Goal: Task Accomplishment & Management: Complete application form

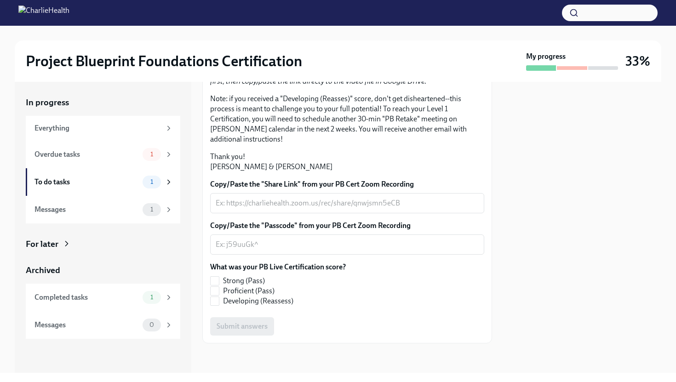
scroll to position [200, 0]
click at [271, 209] on textarea "Copy/Paste the "Share Link" from your PB Cert Zoom Recording" at bounding box center [347, 203] width 263 height 11
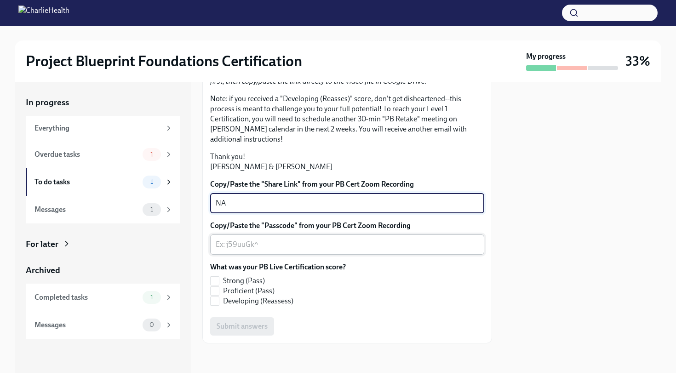
type textarea "NA"
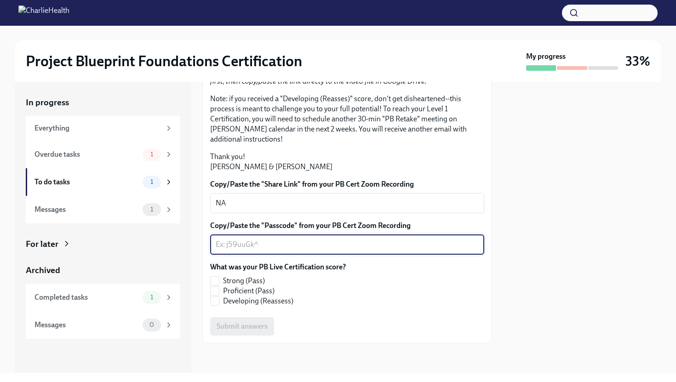
click at [273, 250] on textarea "Copy/Paste the "Passcode" from your PB Cert Zoom Recording" at bounding box center [347, 244] width 263 height 11
type textarea "NA"
click at [215, 293] on input "Proficient (Pass)" at bounding box center [215, 291] width 8 height 8
checkbox input "true"
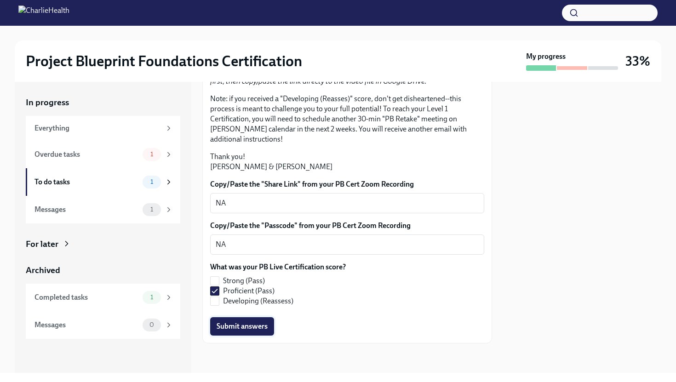
click at [257, 329] on span "Submit answers" at bounding box center [242, 326] width 51 height 9
click at [130, 159] on div "Overdue tasks" at bounding box center [86, 154] width 104 height 10
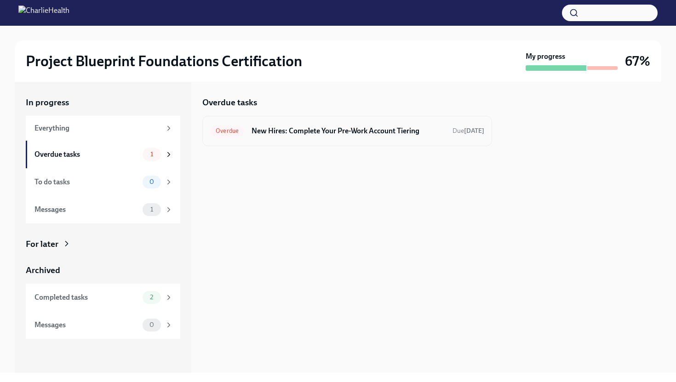
click at [266, 132] on h6 "New Hires: Complete Your Pre-Work Account Tiering" at bounding box center [349, 131] width 194 height 10
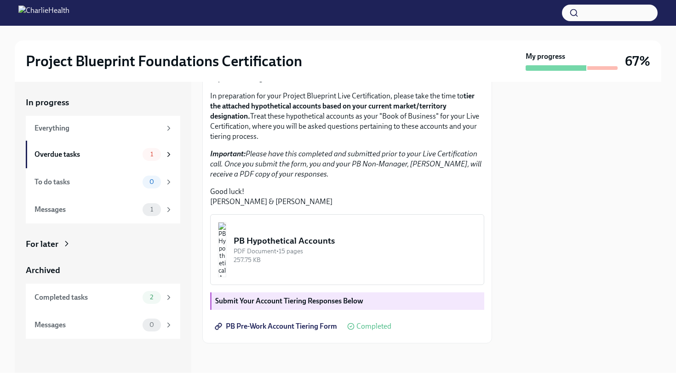
scroll to position [213, 0]
click at [269, 327] on span "PB Pre-Work Account Tiering Form" at bounding box center [277, 326] width 120 height 9
click at [126, 150] on div "Overdue tasks" at bounding box center [86, 154] width 104 height 10
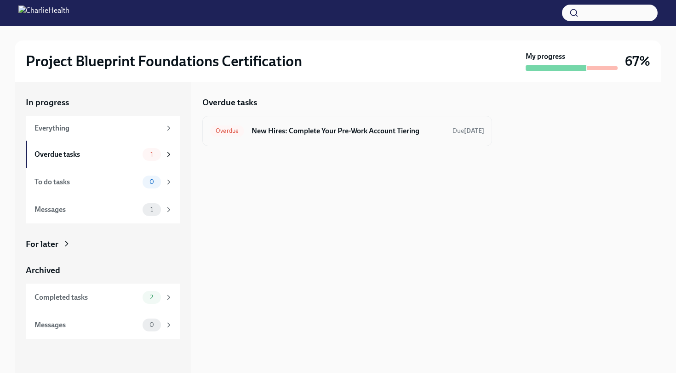
click at [276, 130] on h6 "New Hires: Complete Your Pre-Work Account Tiering" at bounding box center [349, 131] width 194 height 10
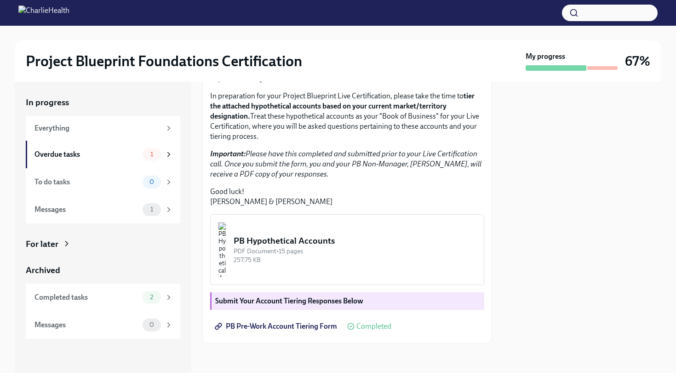
scroll to position [213, 0]
click at [226, 255] on img "button" at bounding box center [222, 249] width 8 height 55
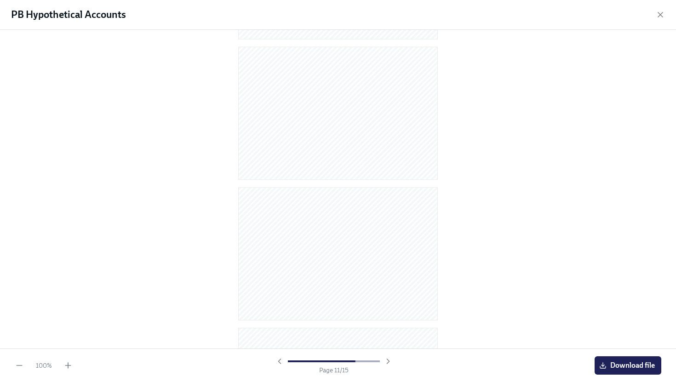
scroll to position [1797, 0]
click at [654, 15] on div "PB Hypothetical Accounts" at bounding box center [338, 15] width 676 height 30
click at [669, 16] on div "PB Hypothetical Accounts" at bounding box center [338, 15] width 676 height 30
click at [661, 16] on icon "button" at bounding box center [660, 14] width 9 height 9
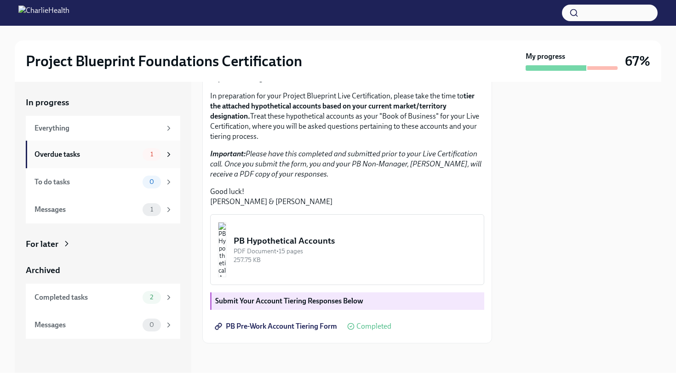
click at [104, 157] on div "Overdue tasks" at bounding box center [86, 154] width 104 height 10
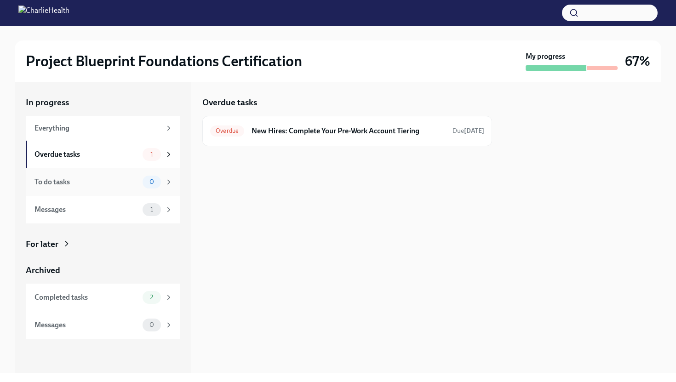
click at [147, 183] on span "0" at bounding box center [152, 181] width 16 height 7
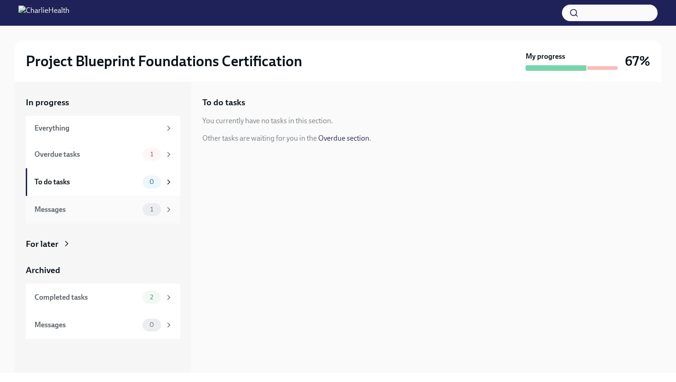
click at [124, 212] on div "Messages" at bounding box center [86, 210] width 104 height 10
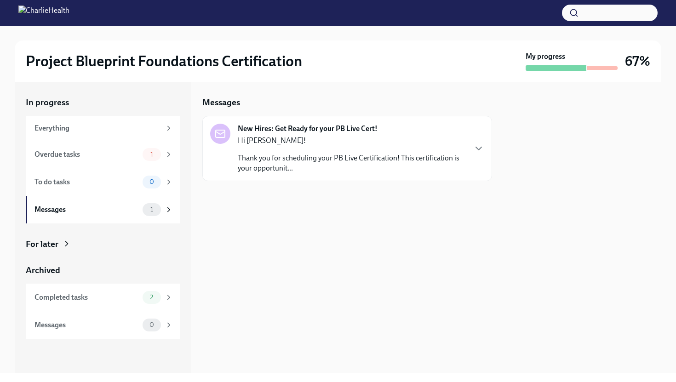
click at [318, 157] on p "Thank you for scheduling your PB Live Certification! This certification is your…" at bounding box center [352, 163] width 228 height 20
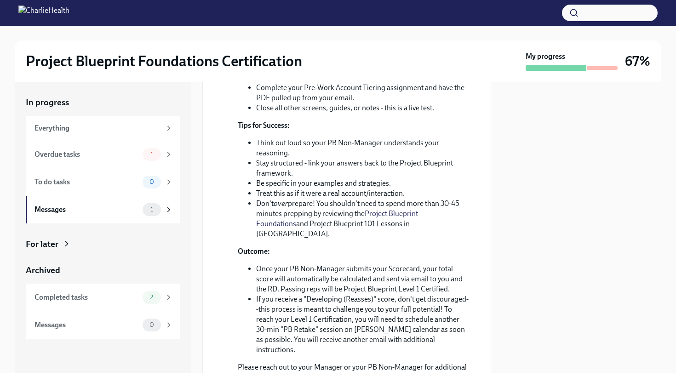
scroll to position [368, 0]
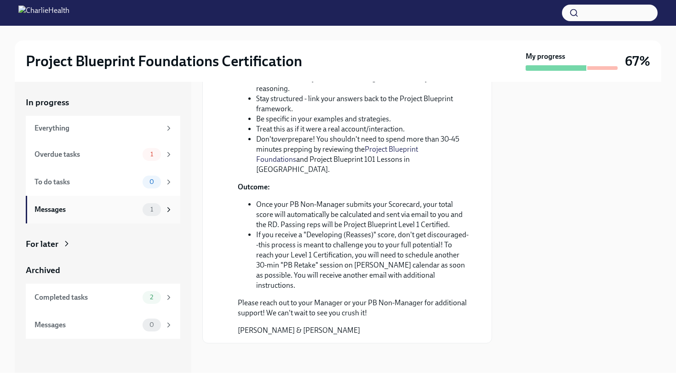
click at [109, 218] on div "Messages 1" at bounding box center [103, 210] width 155 height 28
click at [100, 307] on div "Completed tasks 2" at bounding box center [103, 298] width 155 height 28
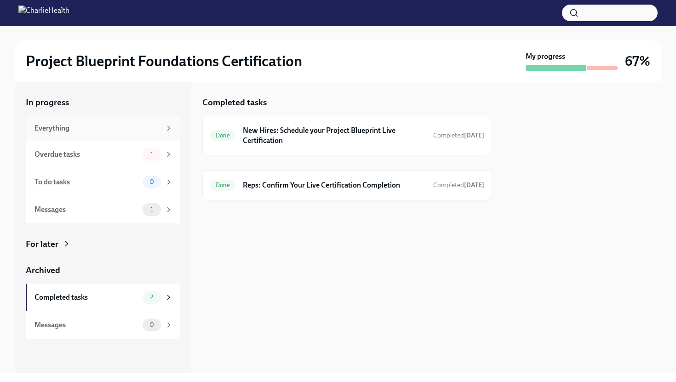
click at [92, 131] on div "Everything" at bounding box center [97, 128] width 126 height 10
